Goal: Information Seeking & Learning: Learn about a topic

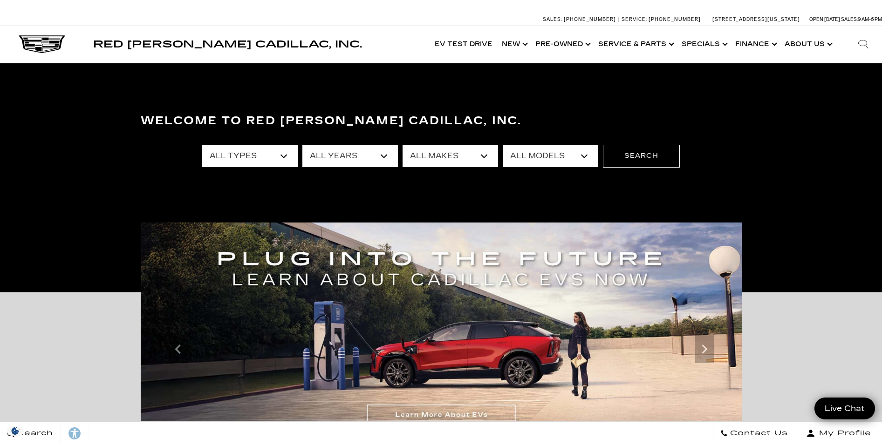
select select "Used"
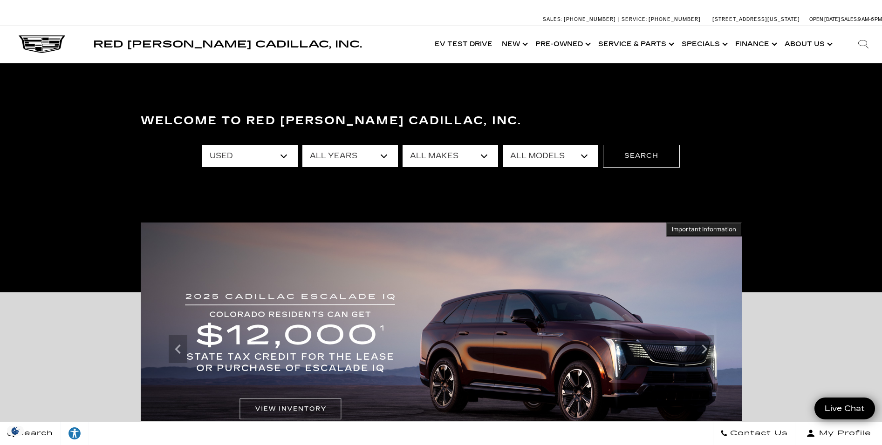
select select "Cadillac"
select select "XT4"
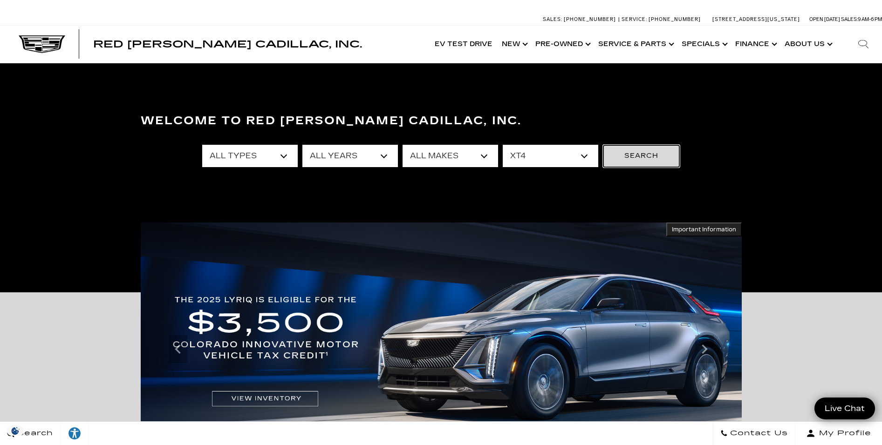
click at [632, 159] on button "Search" at bounding box center [641, 156] width 77 height 22
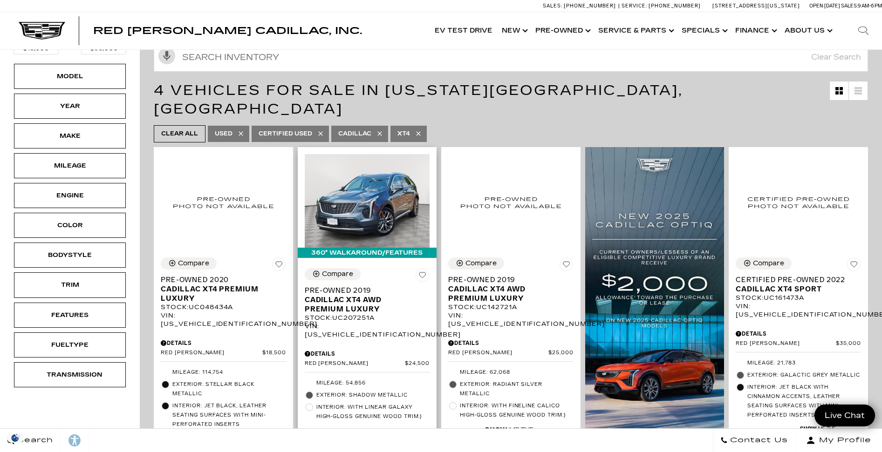
scroll to position [186, 0]
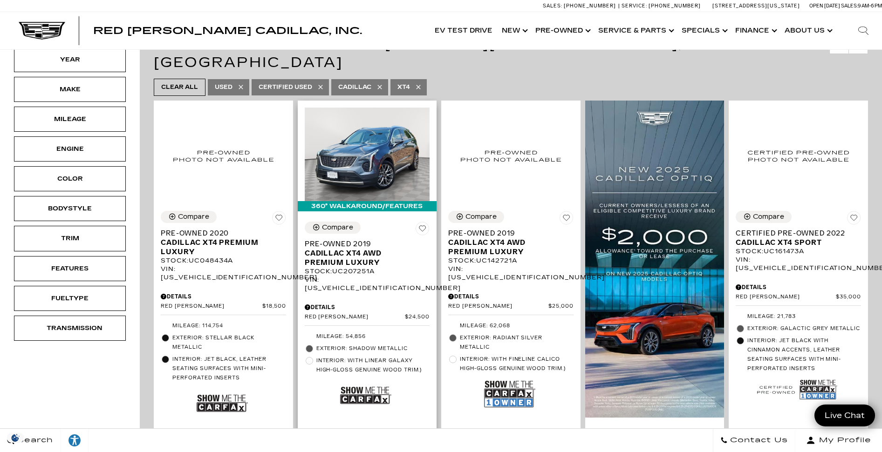
click at [374, 379] on img at bounding box center [365, 396] width 51 height 34
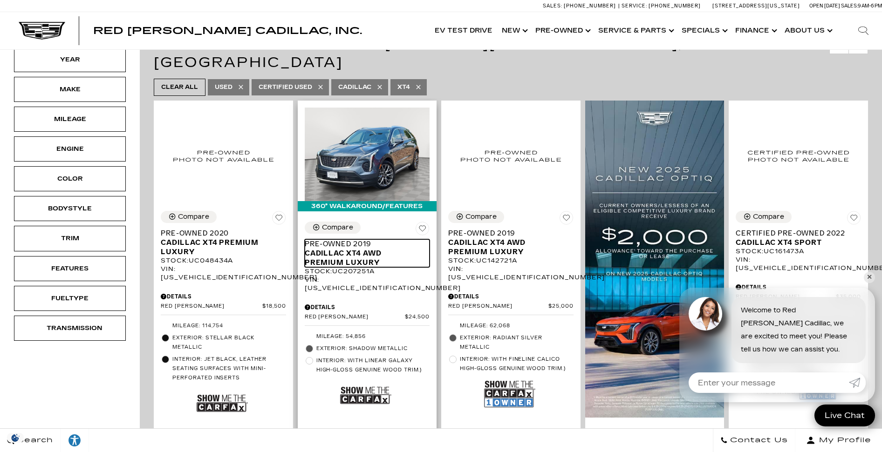
click at [358, 249] on span "Cadillac XT4 AWD Premium Luxury" at bounding box center [364, 258] width 118 height 19
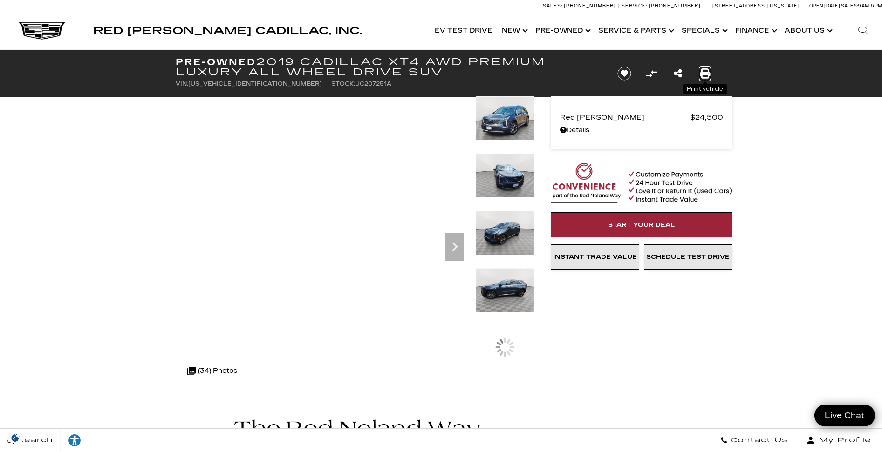
click at [706, 73] on icon "Print this Pre-Owned 2019 Cadillac XT4 AWD Premium Luxury All Wheel Drive SUV" at bounding box center [705, 73] width 10 height 10
